Goal: Obtain resource: Obtain resource

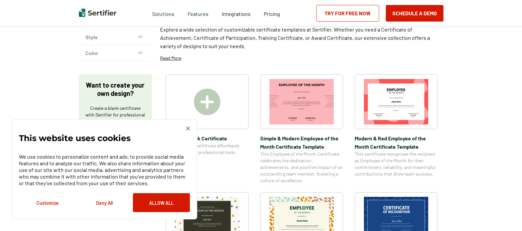
scroll to position [88, 0]
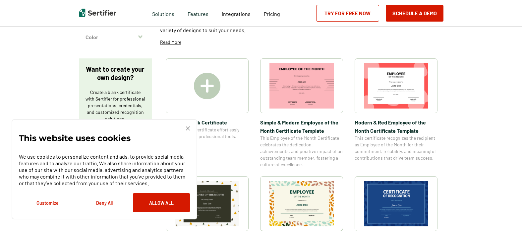
click at [101, 203] on button "Deny All" at bounding box center [104, 202] width 57 height 19
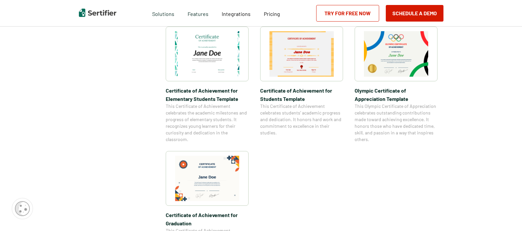
scroll to position [485, 0]
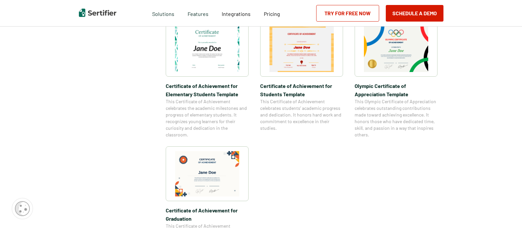
click at [304, 58] on img at bounding box center [301, 49] width 64 height 45
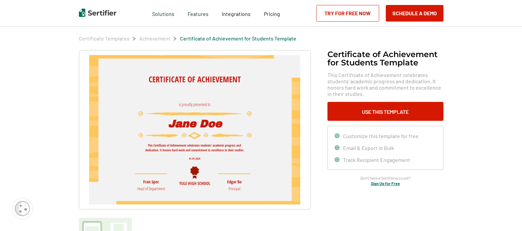
scroll to position [23, 0]
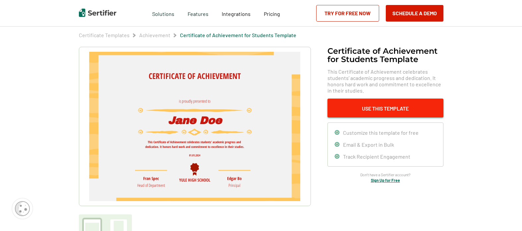
click at [384, 105] on button "Use This Template" at bounding box center [385, 107] width 116 height 19
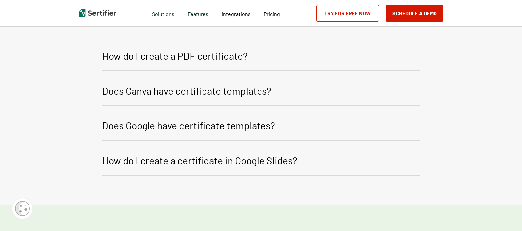
scroll to position [1009, 0]
